Goal: Browse casually

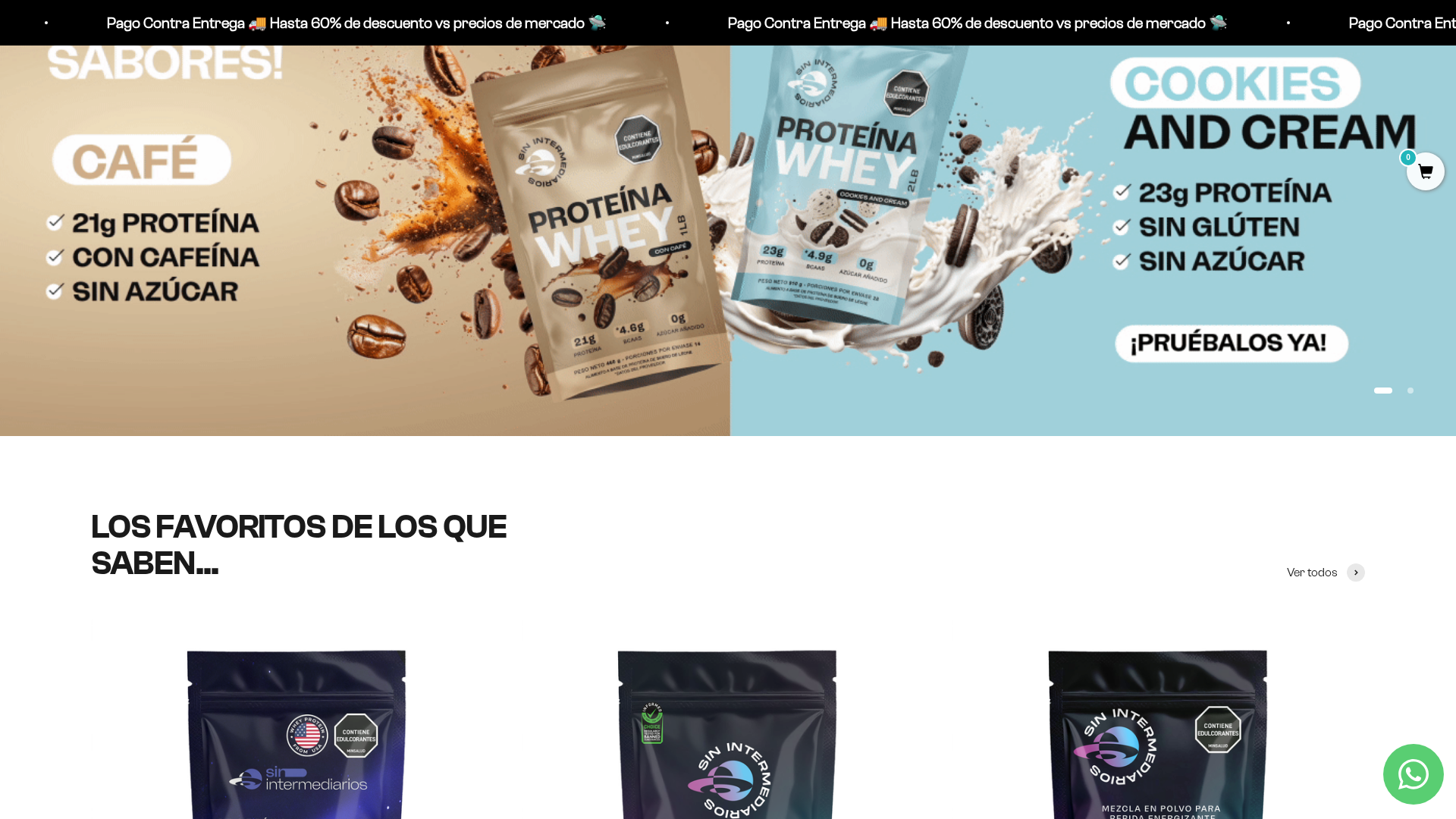
scroll to position [386, 0]
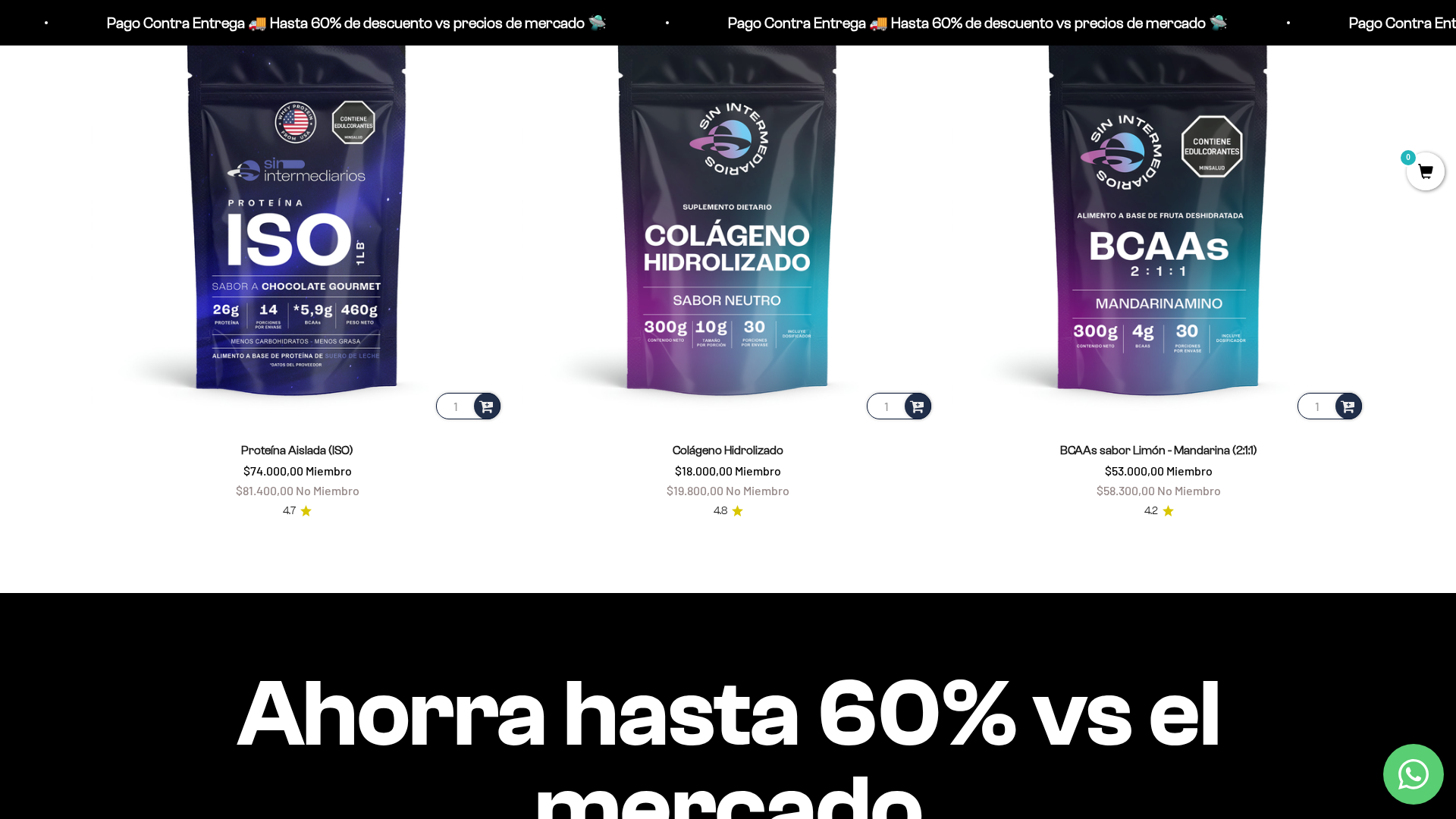
scroll to position [1480, 0]
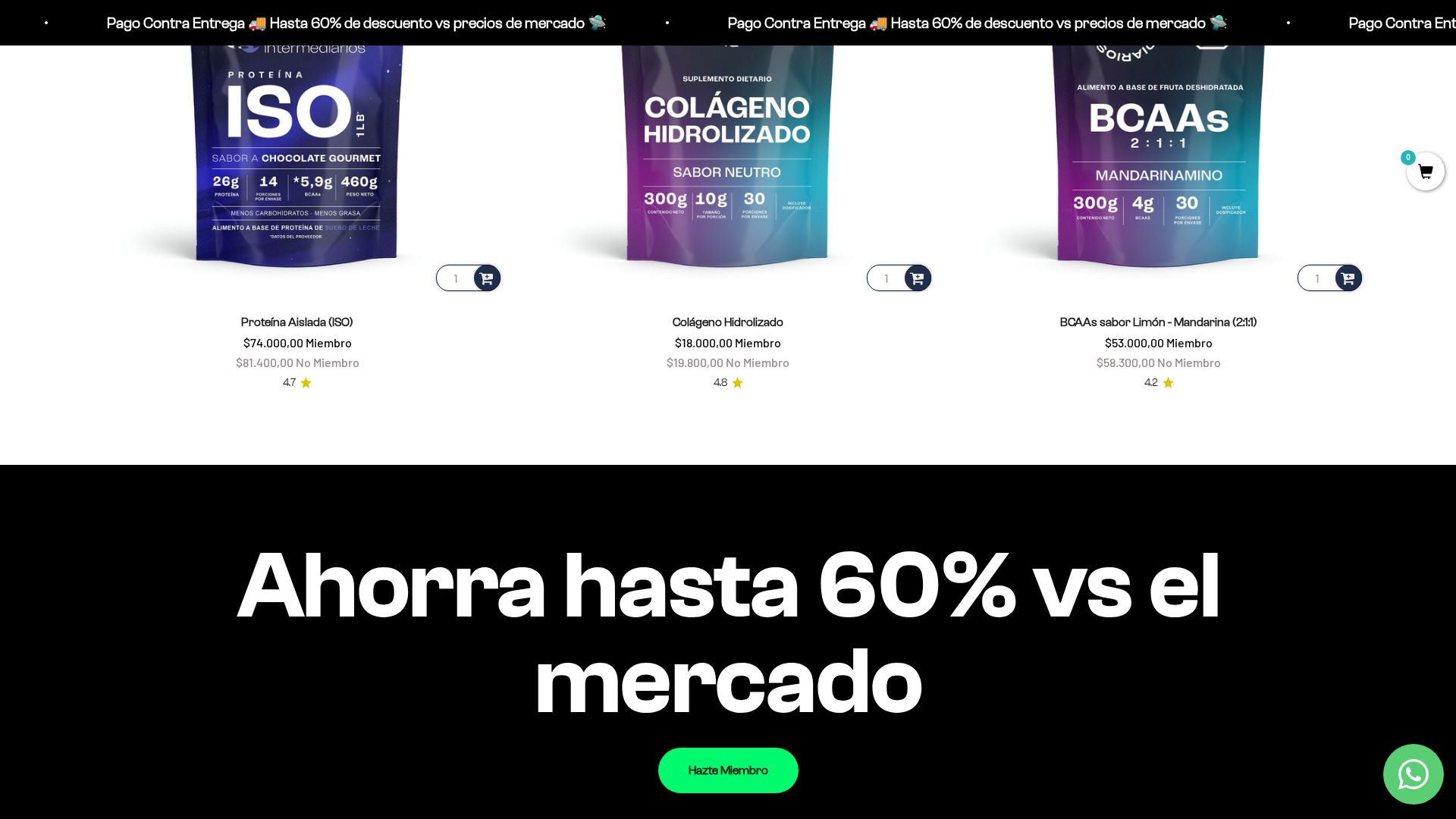
click at [1404, 587] on div "Ahorra hasta 60% vs el mercado Hazte Miembro" at bounding box center [728, 665] width 1456 height 402
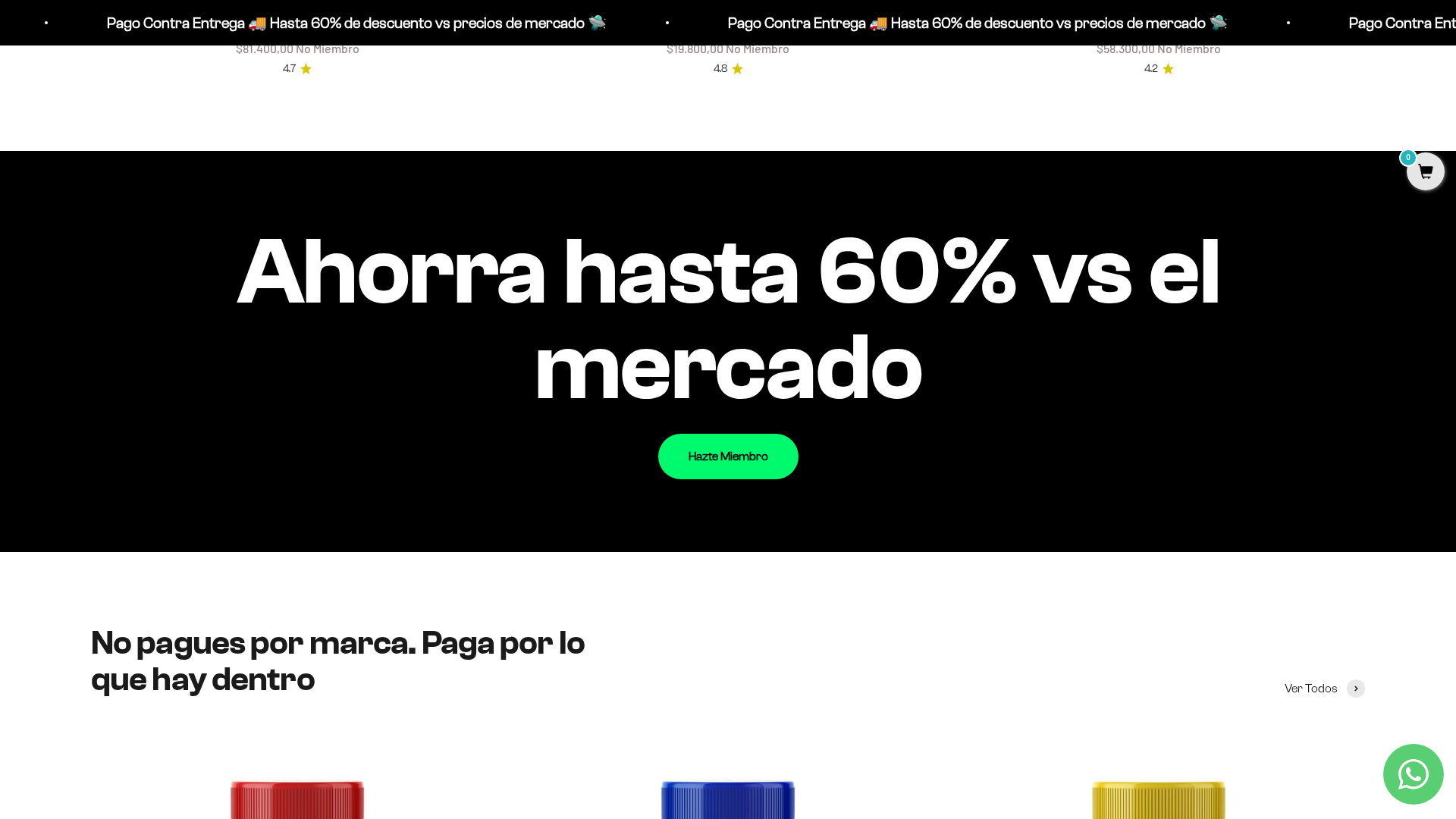
scroll to position [1984, 0]
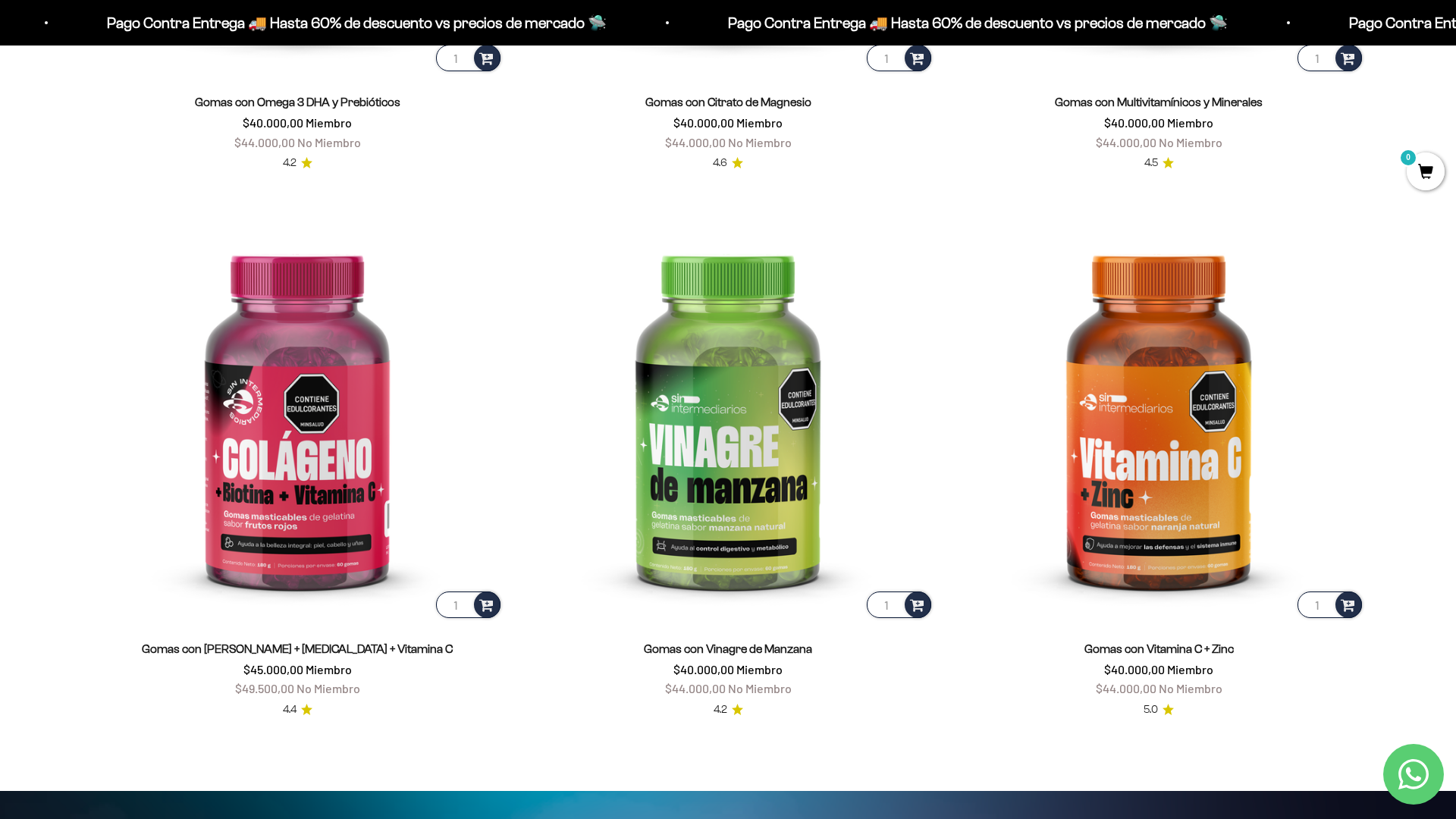
click at [1455, 34] on html "Ir al contenido Pago Contra Entrega 🚚 Hasta 60% de descuento vs precios [PERSON…" at bounding box center [728, 797] width 1456 height 7326
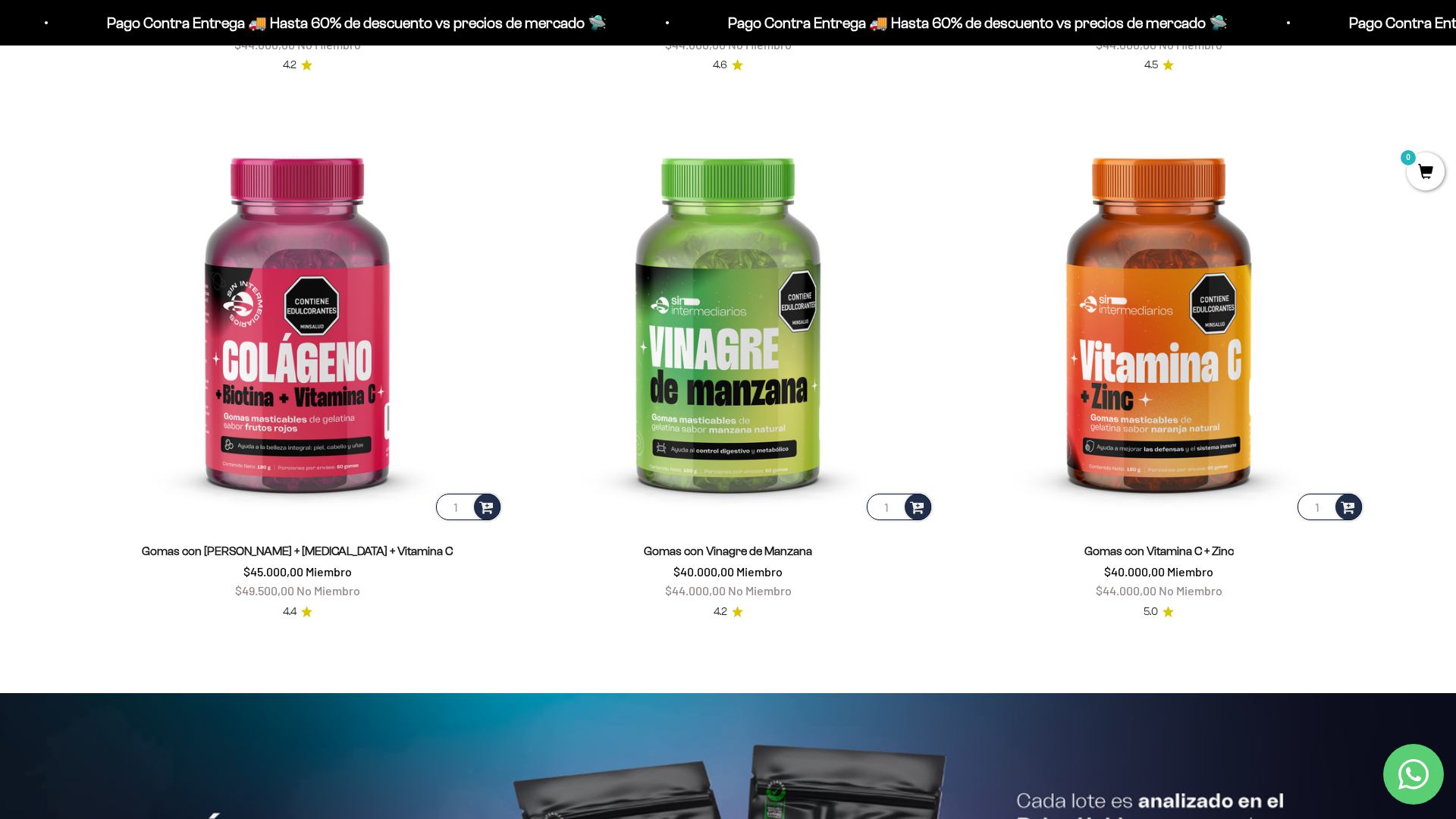
click at [1455, 34] on html "Ir al contenido Pago Contra Entrega 🚚 Hasta 60% de descuento vs precios [PERSON…" at bounding box center [728, 699] width 1456 height 7326
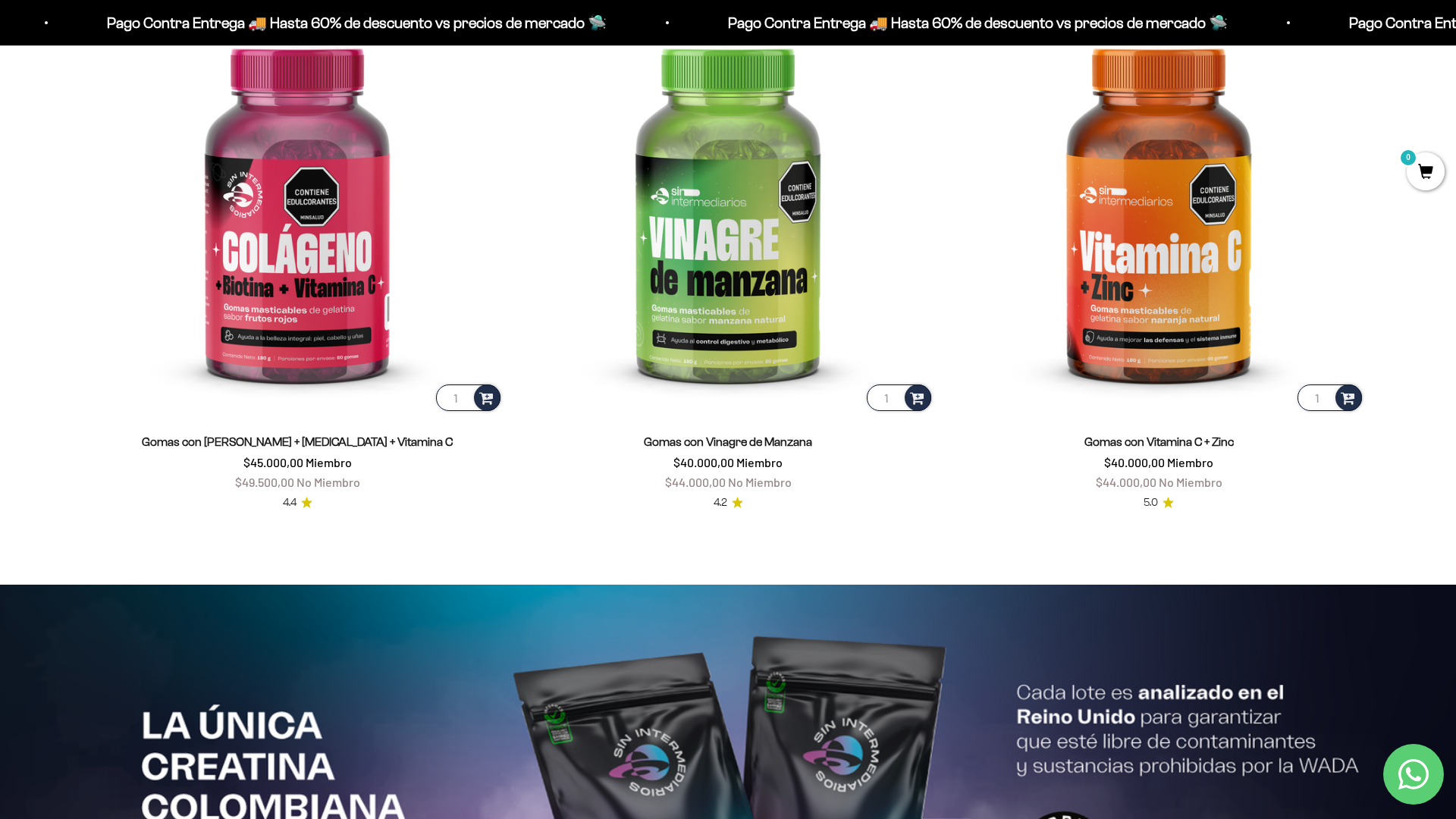
click at [1455, 34] on html "Ir al contenido Pago Contra Entrega 🚚 Hasta 60% de descuento vs precios [PERSON…" at bounding box center [728, 590] width 1456 height 7326
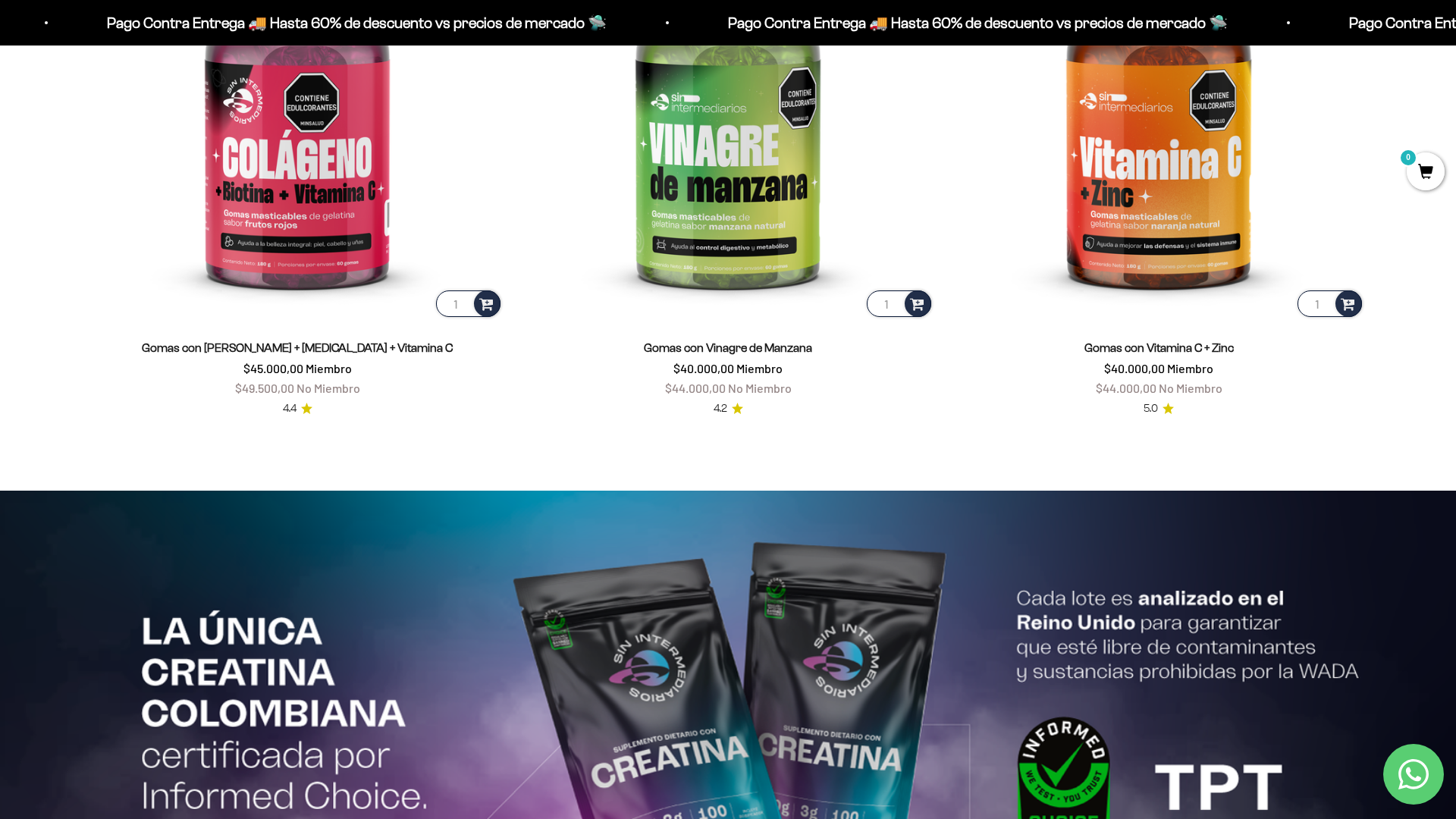
click at [1455, 34] on html "Ir al contenido Pago Contra Entrega 🚚 Hasta 60% de descuento vs precios [PERSON…" at bounding box center [728, 495] width 1456 height 7326
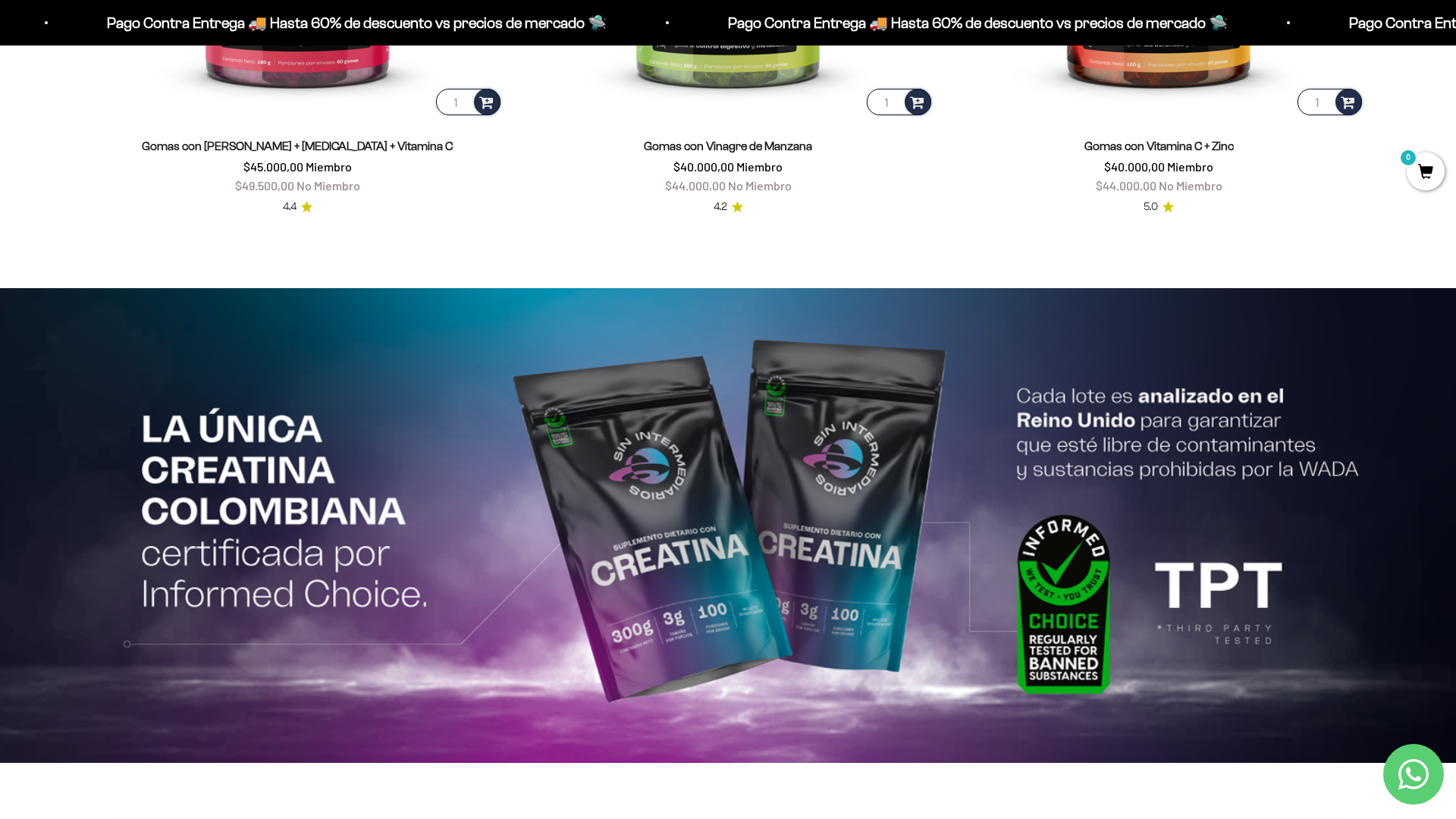
click at [1455, 34] on html "Ir al contenido Pago Contra Entrega 🚚 Hasta 60% de descuento vs precios [PERSON…" at bounding box center [728, 294] width 1456 height 7326
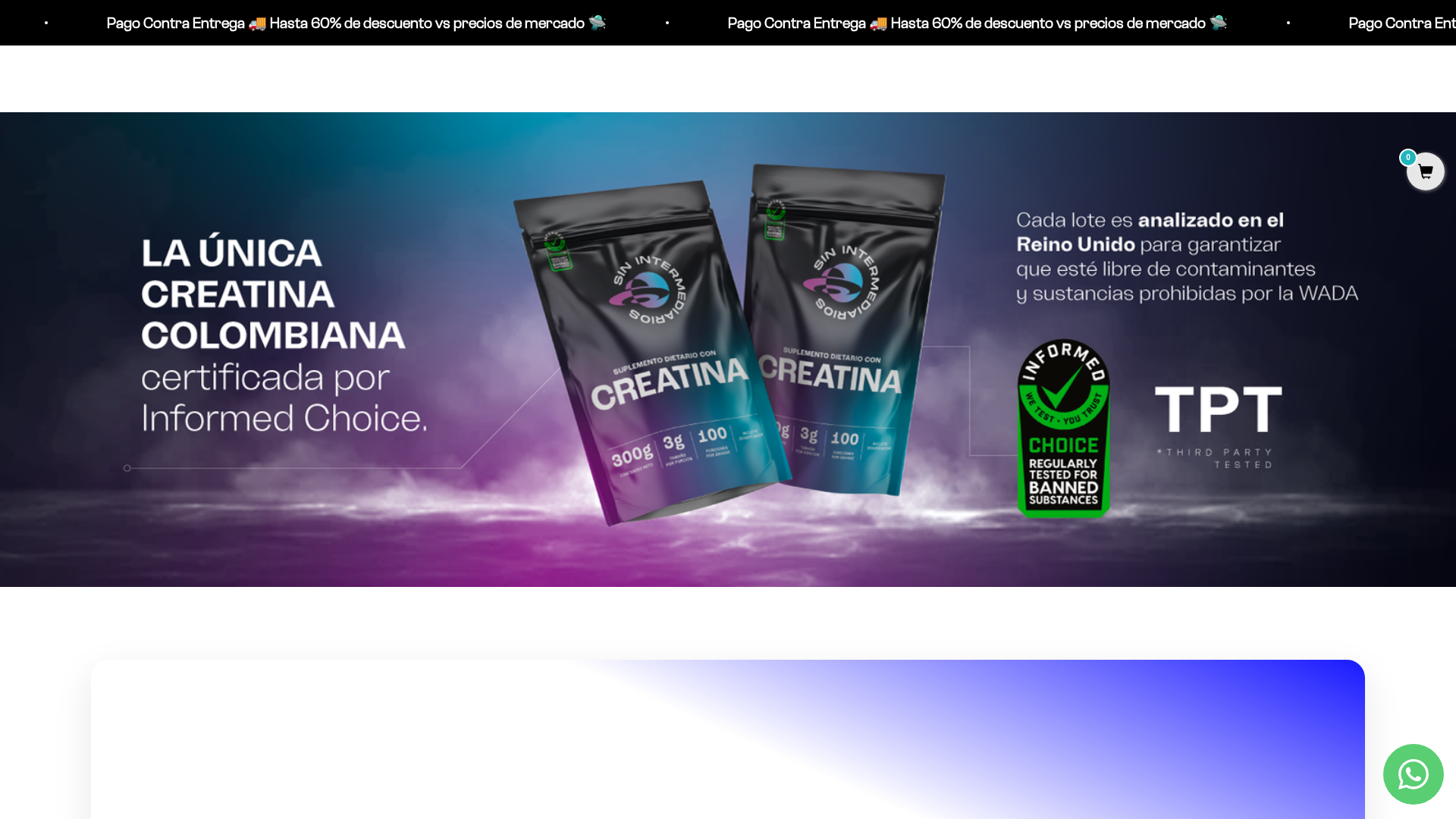
click at [468, 818] on html "Ir al contenido Pago Contra Entrega 🚚 Hasta 60% de descuento vs precios [PERSON…" at bounding box center [728, 118] width 1456 height 7326
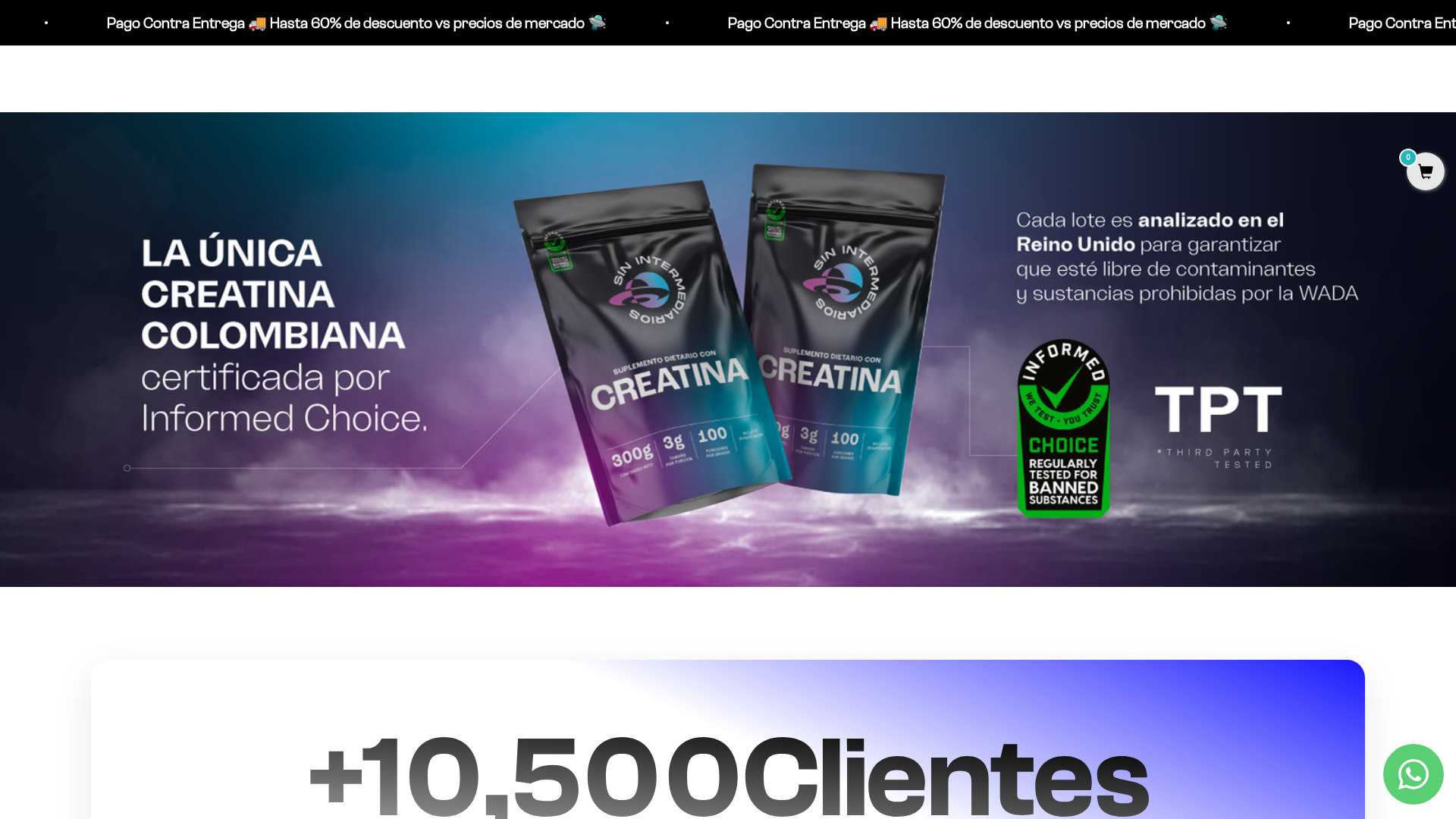
click at [1455, 34] on html "Ir al contenido Pago Contra Entrega 🚚 Hasta 60% de descuento vs precios [PERSON…" at bounding box center [728, 118] width 1456 height 7326
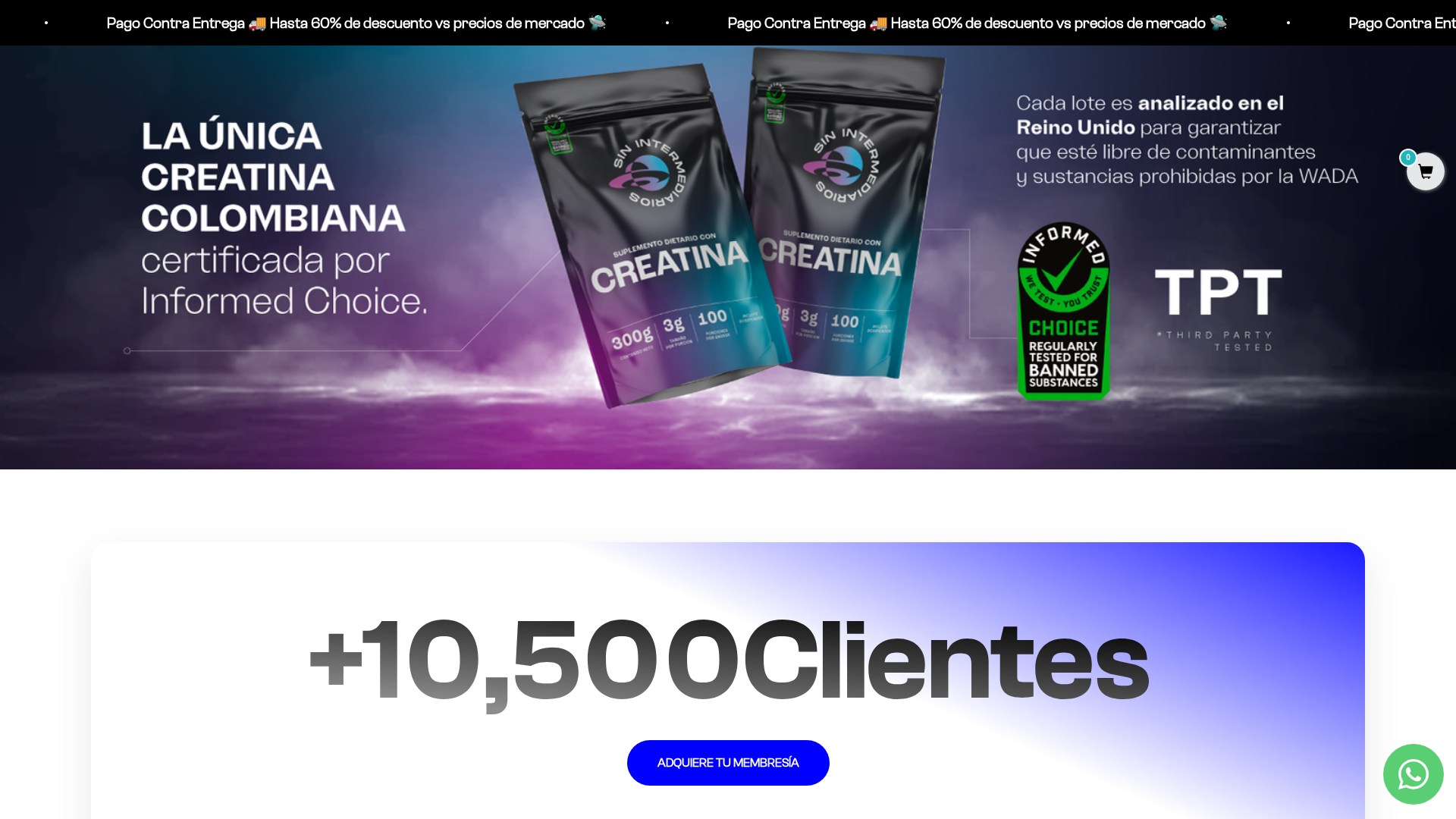
click at [1455, 34] on html "Ir al contenido Pago Contra Entrega 🚚 Hasta 60% de descuento vs precios [PERSON…" at bounding box center [728, 0] width 1456 height 7326
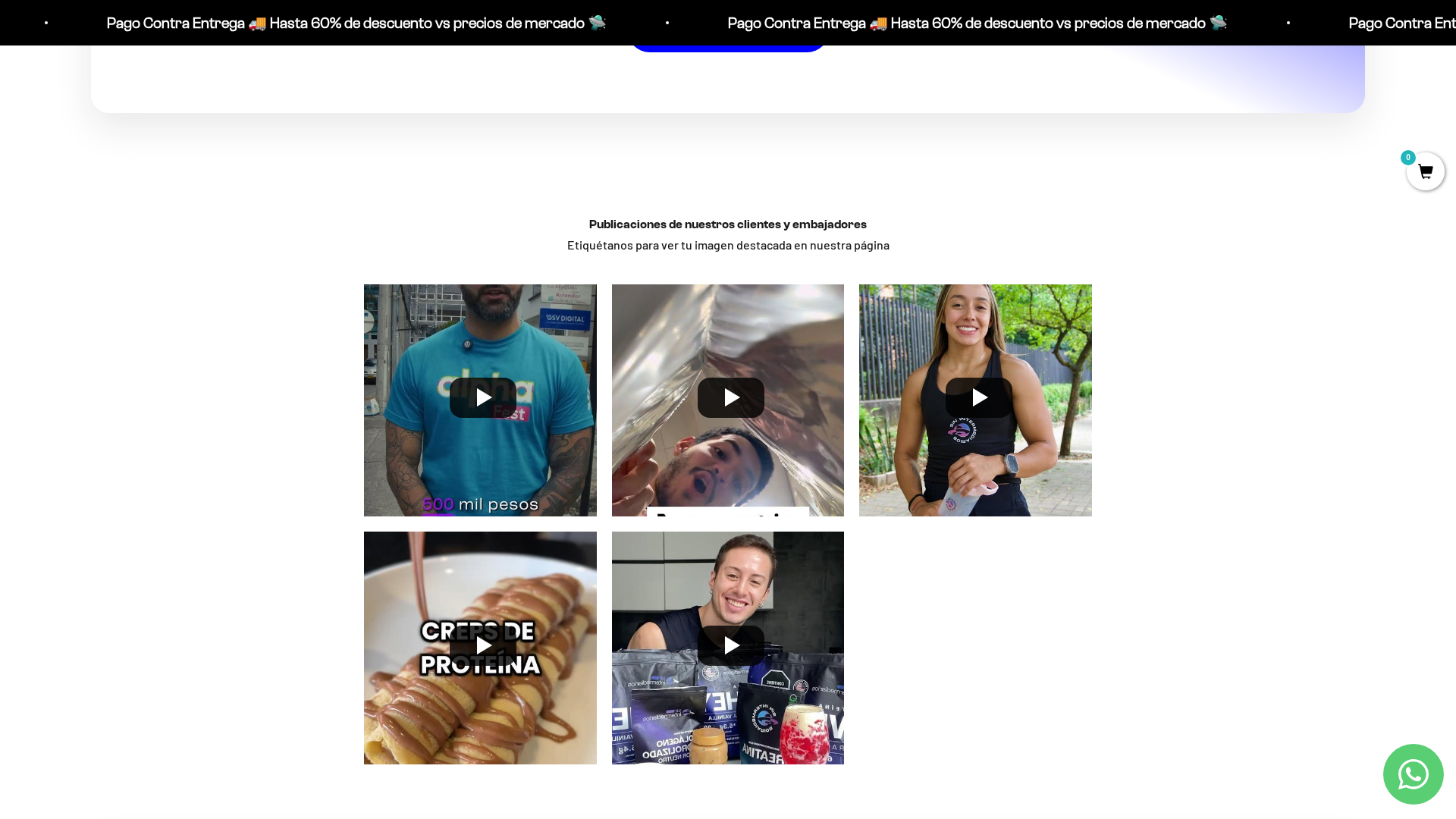
click at [1378, 587] on div "Publicaciones de nuestros clientes y embajadores Etiquétanos para ver tu imagen…" at bounding box center [728, 509] width 1456 height 616
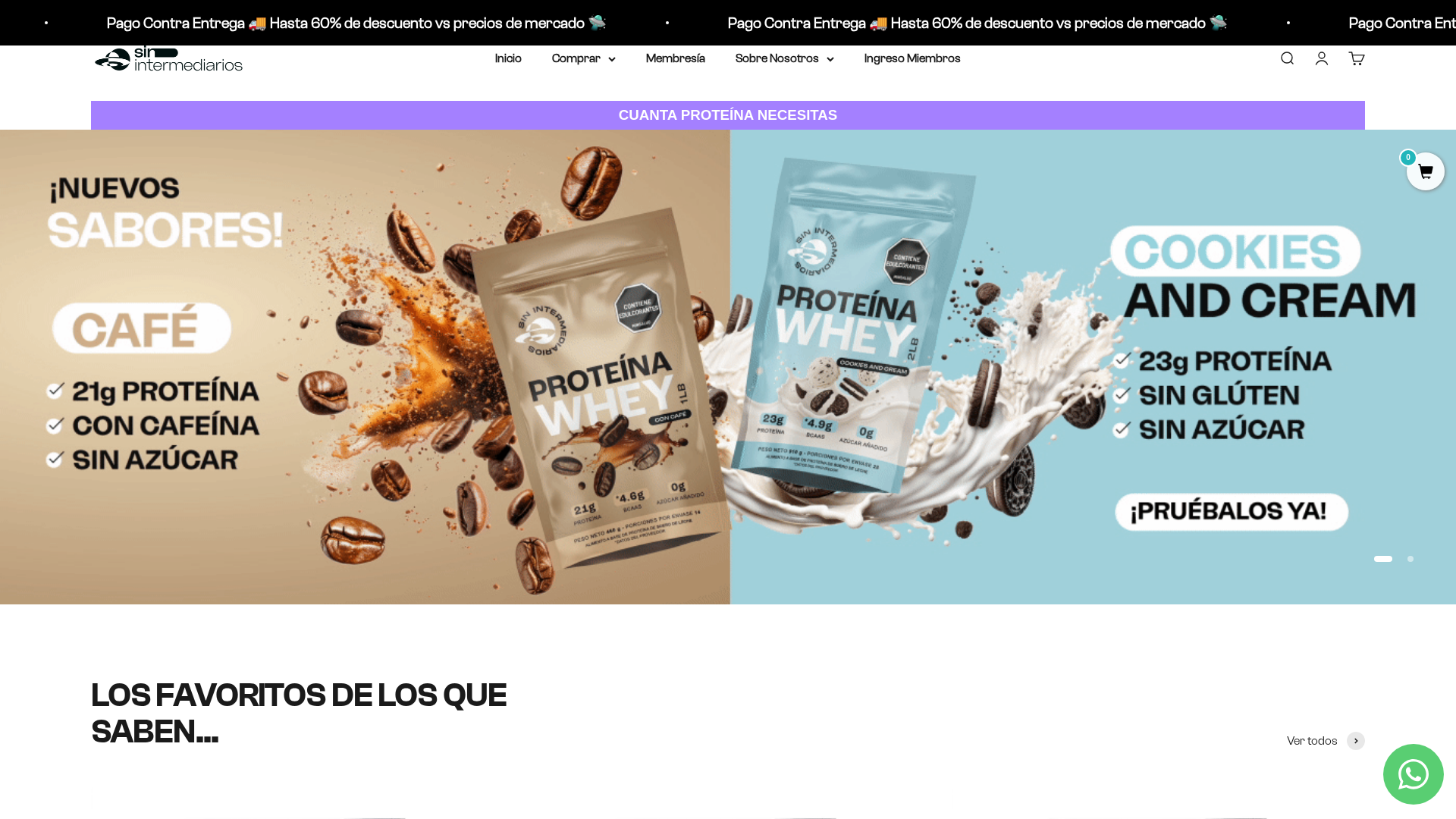
scroll to position [0, 0]
